Goal: Communication & Community: Answer question/provide support

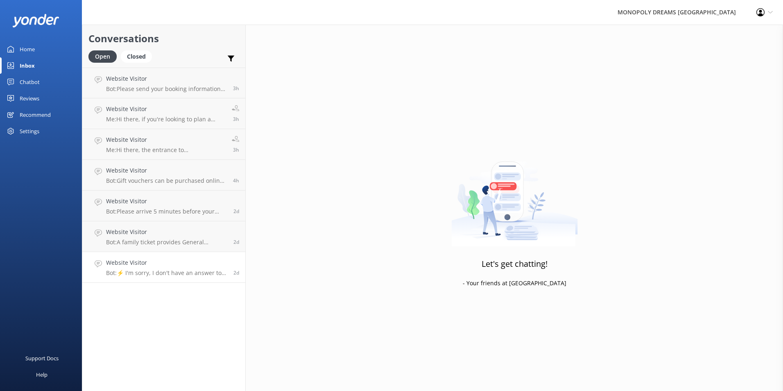
click at [148, 262] on h4 "Website Visitor" at bounding box center [166, 262] width 121 height 9
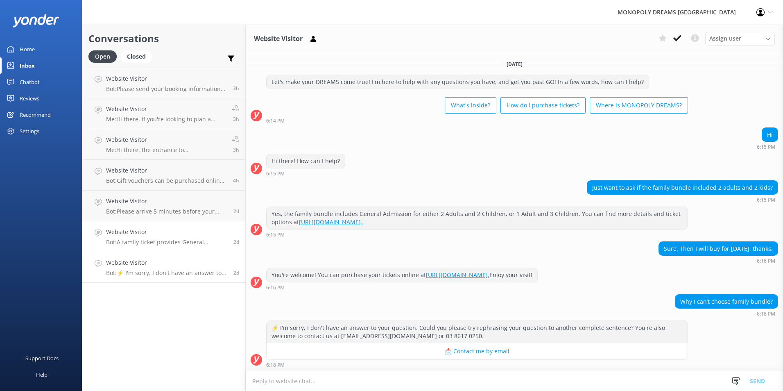
click at [199, 238] on p "Bot: A family ticket provides General Admission for either 2 Adults and 2 Child…" at bounding box center [166, 241] width 121 height 7
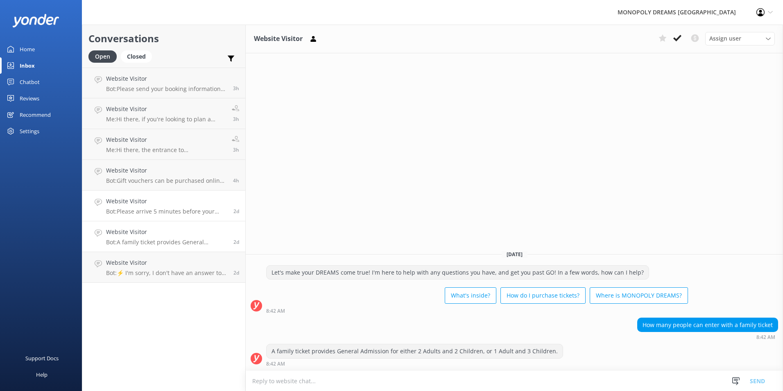
click at [199, 214] on p "Bot: Please arrive 5 minutes before your entry time. If you're running later th…" at bounding box center [166, 211] width 121 height 7
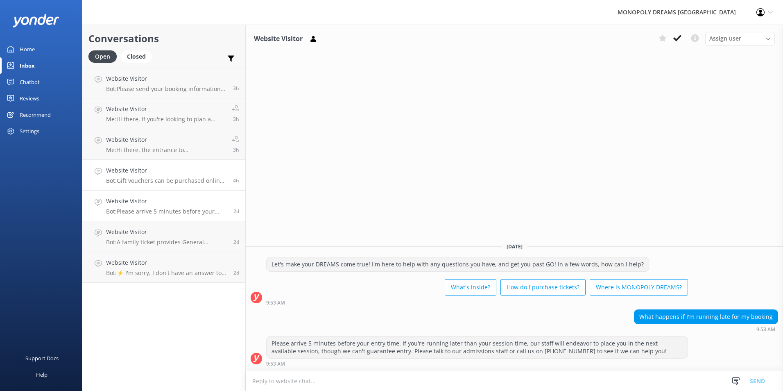
click at [173, 172] on h4 "Website Visitor" at bounding box center [166, 170] width 121 height 9
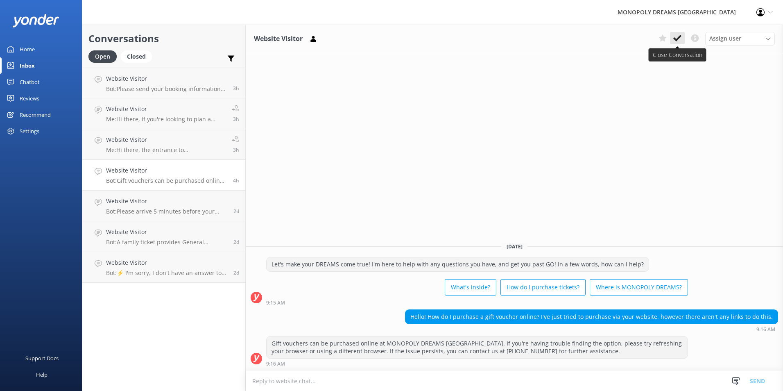
click at [671, 42] on button at bounding box center [677, 38] width 15 height 12
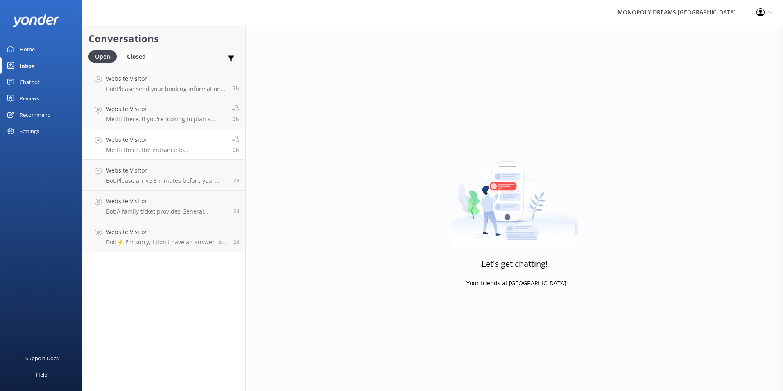
click at [166, 145] on div "Website Visitor Me: Hi there, the entrance to [GEOGRAPHIC_DATA]'s carpark can b…" at bounding box center [166, 144] width 120 height 18
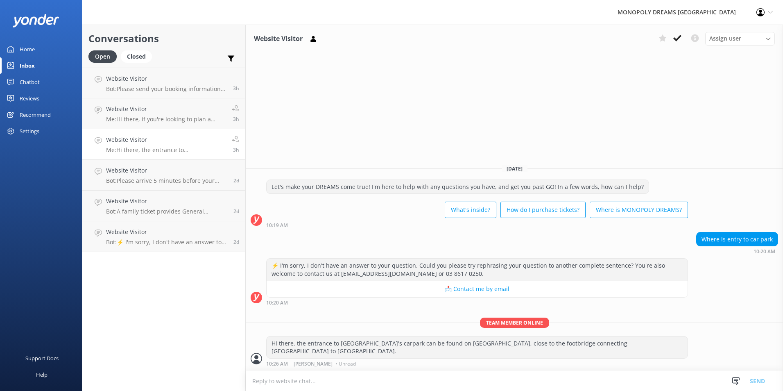
click at [35, 47] on link "Home" at bounding box center [41, 49] width 82 height 16
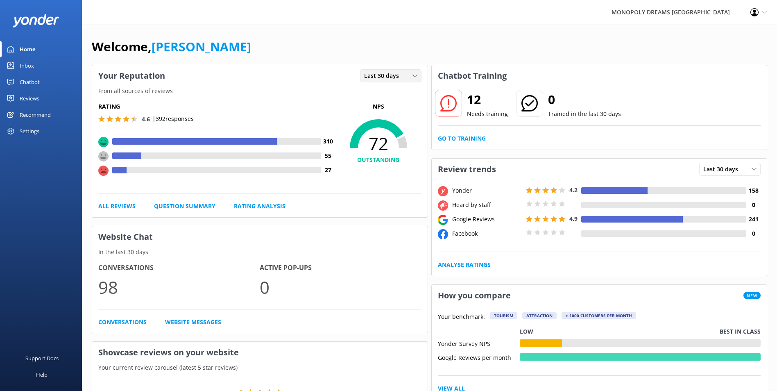
click at [364, 81] on div "Last 30 days Last 7 days Last 30 days" at bounding box center [390, 75] width 61 height 13
click at [378, 93] on div "Last 7 days" at bounding box center [378, 92] width 26 height 8
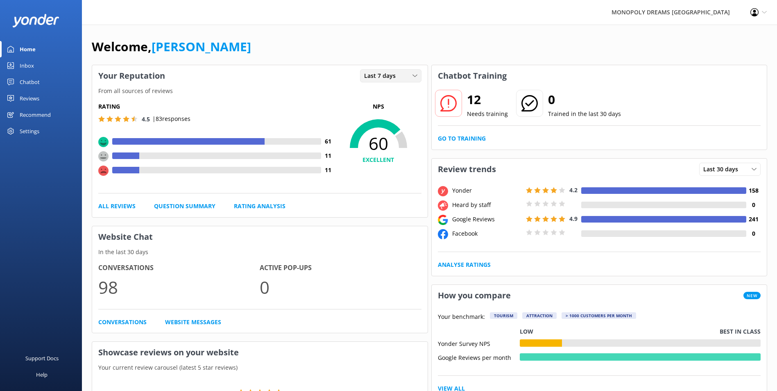
click at [381, 76] on span "Last 7 days" at bounding box center [382, 75] width 36 height 9
click at [391, 104] on link "Last 30 days" at bounding box center [397, 109] width 73 height 16
click at [397, 82] on div "Last 30 days Last 7 days Last 30 days" at bounding box center [390, 75] width 61 height 13
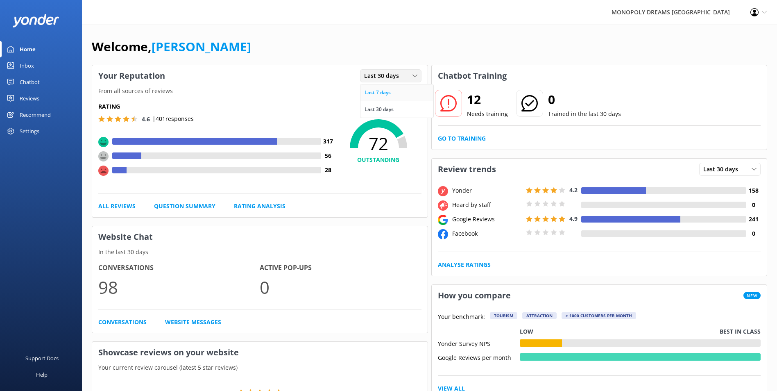
click at [396, 95] on link "Last 7 days" at bounding box center [397, 92] width 73 height 16
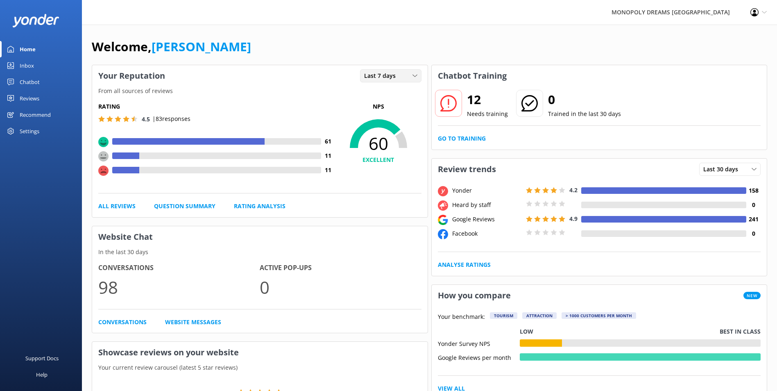
click at [382, 75] on span "Last 7 days" at bounding box center [382, 75] width 36 height 9
click at [400, 102] on link "Last 30 days" at bounding box center [397, 109] width 73 height 16
